Goal: Task Accomplishment & Management: Use online tool/utility

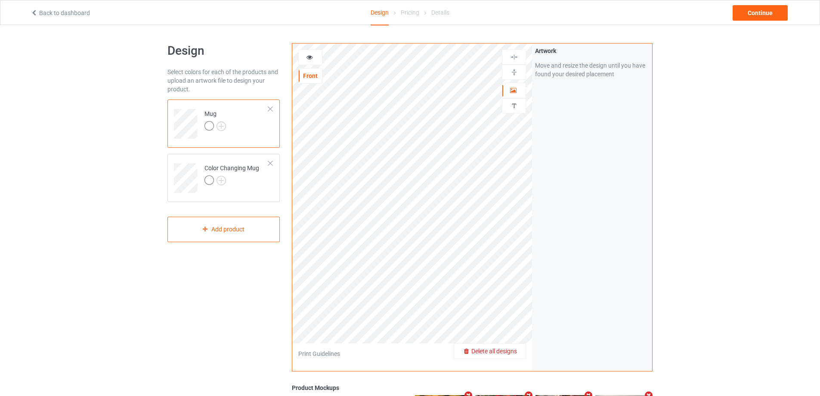
click at [514, 348] on span "Delete all designs" at bounding box center [494, 350] width 46 height 7
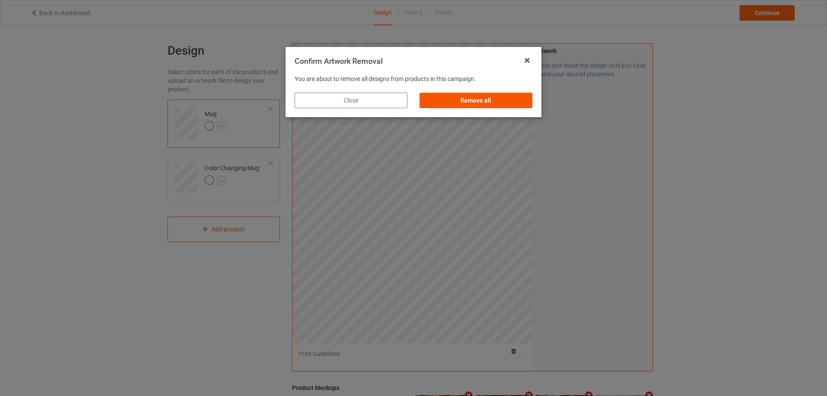
click at [462, 96] on div "Remove all" at bounding box center [475, 100] width 113 height 15
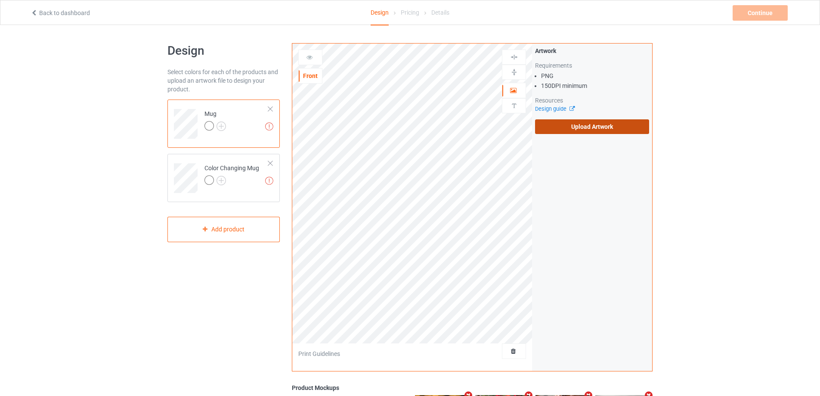
click at [584, 126] on label "Upload Artwork" at bounding box center [592, 126] width 114 height 15
click at [0, 0] on input "Upload Artwork" at bounding box center [0, 0] width 0 height 0
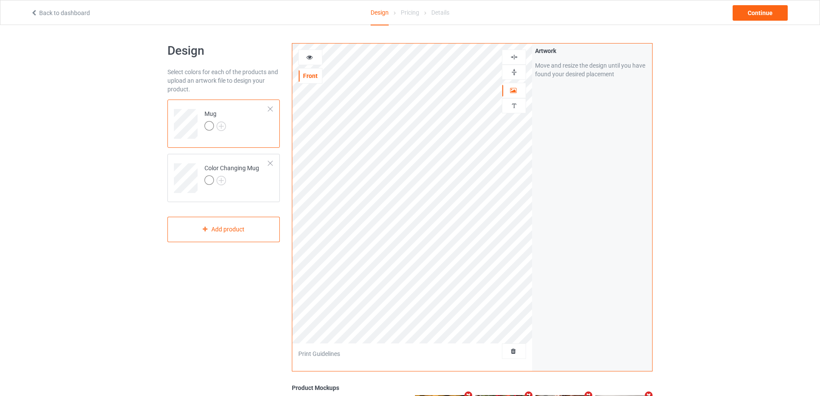
click at [307, 56] on icon at bounding box center [309, 56] width 7 height 6
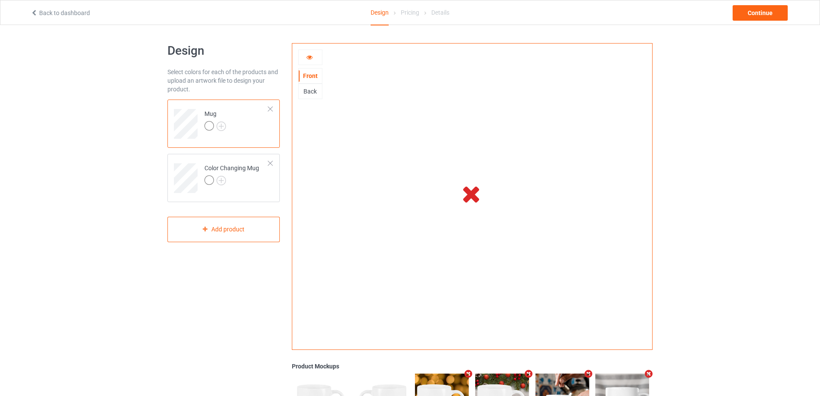
click at [309, 60] on div at bounding box center [310, 57] width 23 height 9
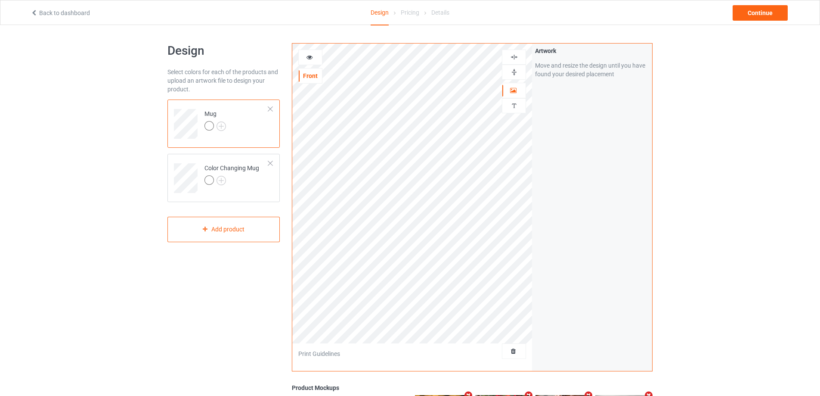
click at [309, 59] on icon at bounding box center [309, 56] width 7 height 6
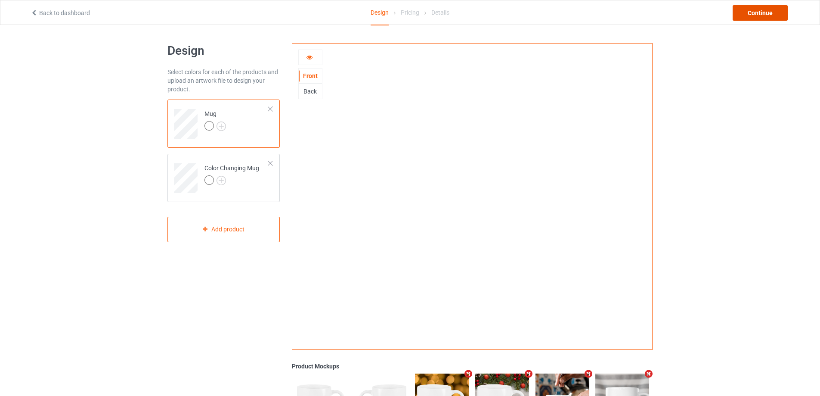
click at [752, 16] on div "Continue" at bounding box center [760, 12] width 55 height 15
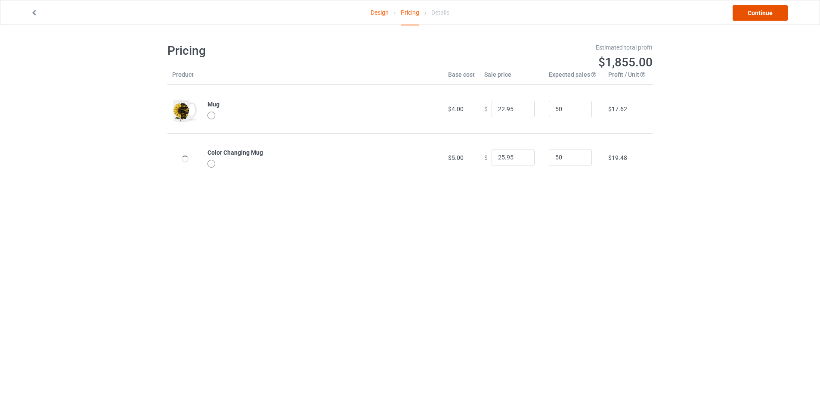
click at [752, 16] on link "Continue" at bounding box center [760, 12] width 55 height 15
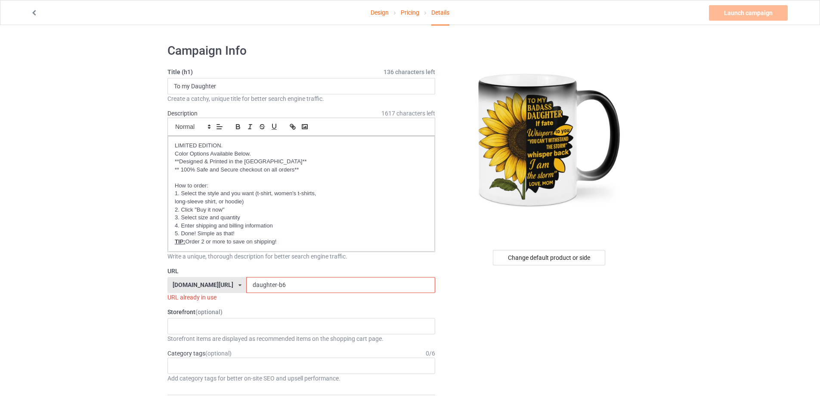
click at [276, 285] on input "daughter-b6" at bounding box center [340, 285] width 189 height 16
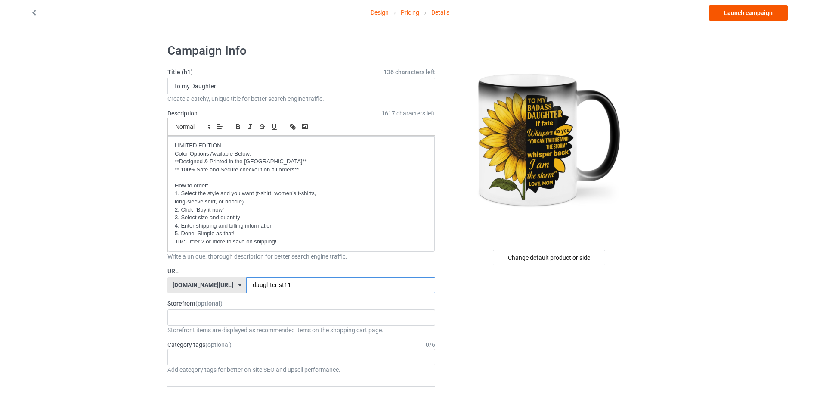
type input "daughter-st11"
click at [737, 12] on link "Launch campaign" at bounding box center [748, 12] width 79 height 15
